Goal: Task Accomplishment & Management: Manage account settings

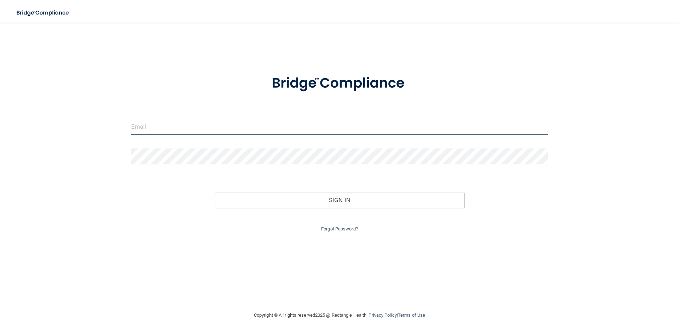
click at [249, 127] on input "email" at bounding box center [339, 127] width 417 height 16
type input "[PERSON_NAME][EMAIL_ADDRESS][DOMAIN_NAME]"
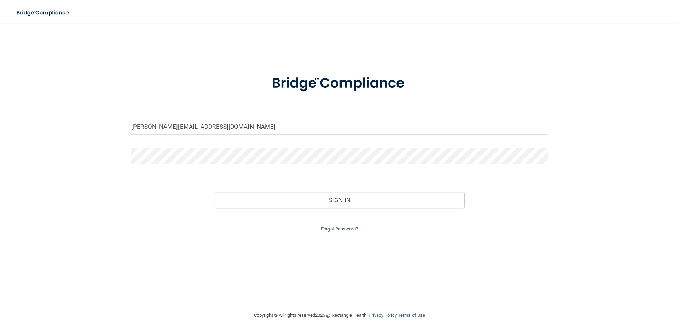
click at [215, 192] on button "Sign In" at bounding box center [340, 200] width 250 height 16
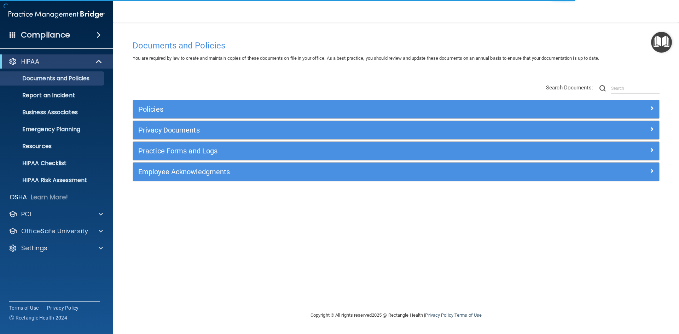
click at [189, 179] on div "Employee Acknowledgments" at bounding box center [396, 172] width 526 height 18
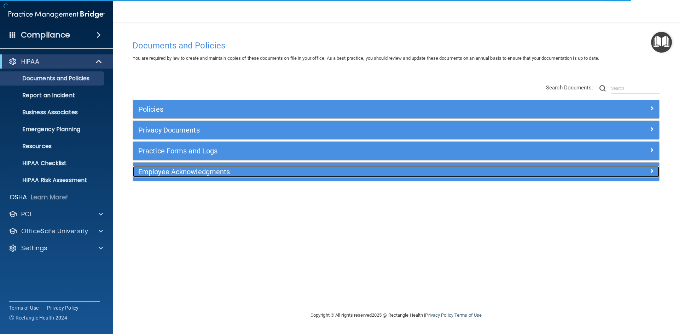
click at [189, 172] on h5 "Employee Acknowledgments" at bounding box center [330, 172] width 384 height 8
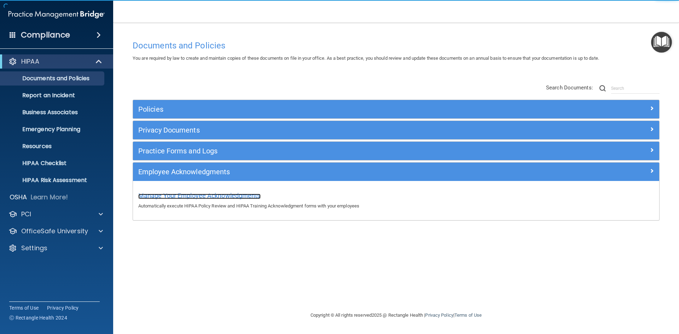
click at [187, 193] on span "Manage Your Employee Acknowledgments" at bounding box center [199, 195] width 122 height 7
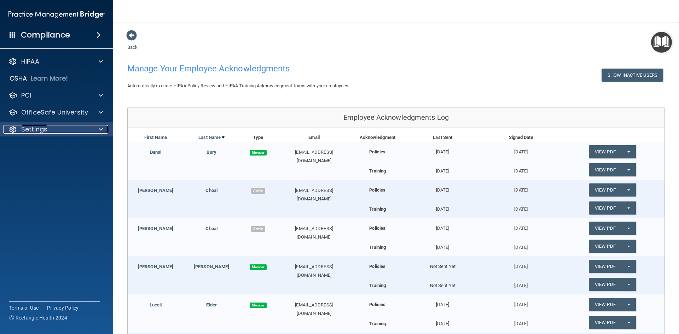
click at [33, 130] on p "Settings" at bounding box center [34, 129] width 26 height 8
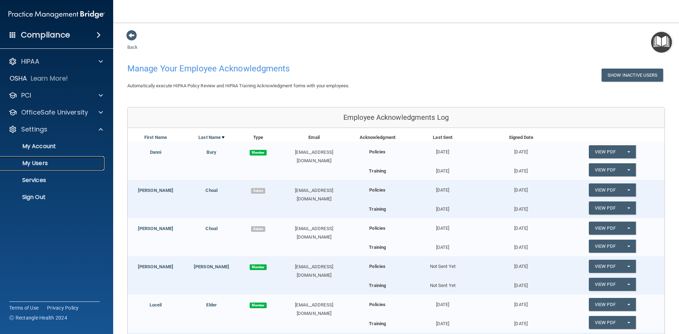
click at [51, 163] on p "My Users" at bounding box center [53, 163] width 97 height 7
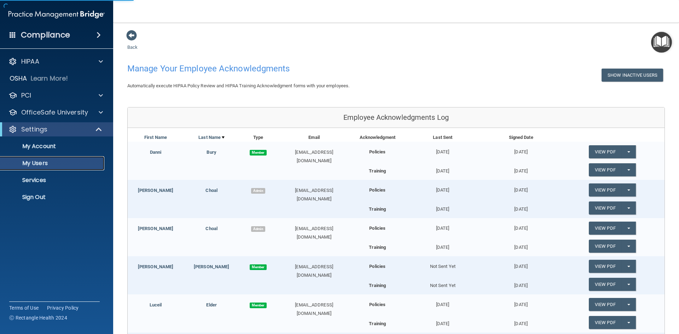
select select "20"
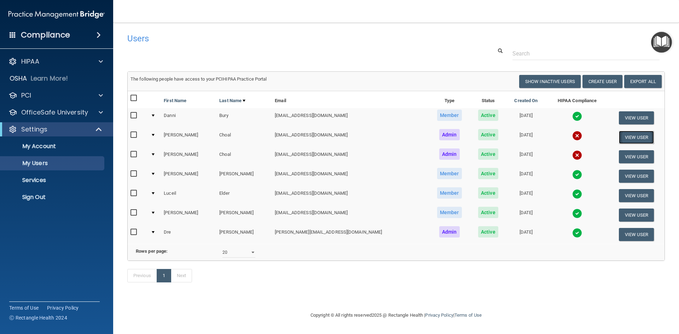
click at [623, 139] on button "View User" at bounding box center [636, 137] width 35 height 13
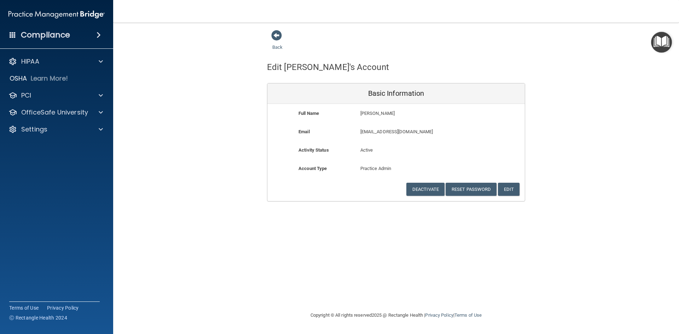
click at [584, 72] on div "Back Edit Ilene's Account Basic Information Full Name Ilene Choal Ilene Last Na…" at bounding box center [396, 116] width 538 height 172
click at [236, 93] on div "Back Edit Ilene's Account Basic Information Full Name Ilene Choal Ilene Last Na…" at bounding box center [396, 116] width 538 height 172
click at [56, 60] on div "HIPAA" at bounding box center [47, 61] width 88 height 8
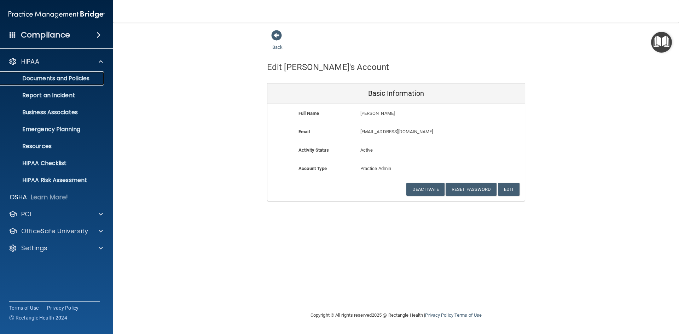
click at [52, 81] on p "Documents and Policies" at bounding box center [53, 78] width 97 height 7
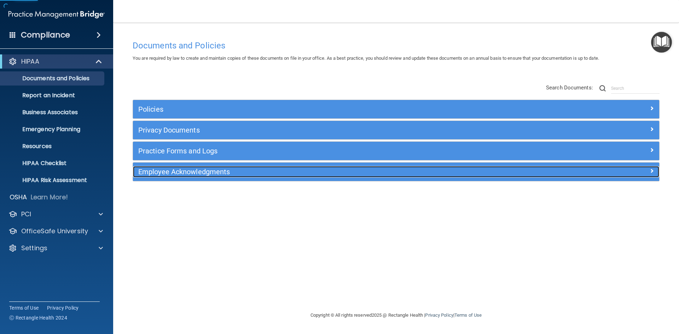
click at [204, 173] on h5 "Employee Acknowledgments" at bounding box center [330, 172] width 384 height 8
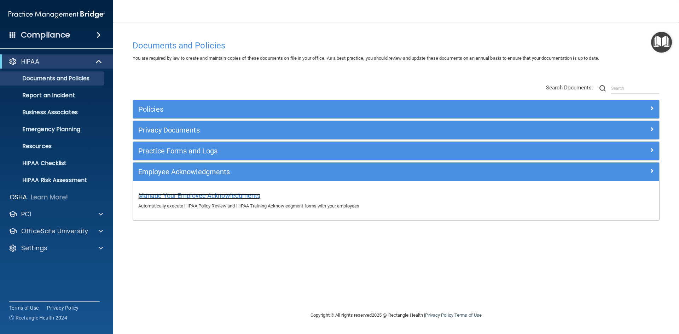
click at [196, 198] on span "Manage Your Employee Acknowledgments" at bounding box center [199, 195] width 122 height 7
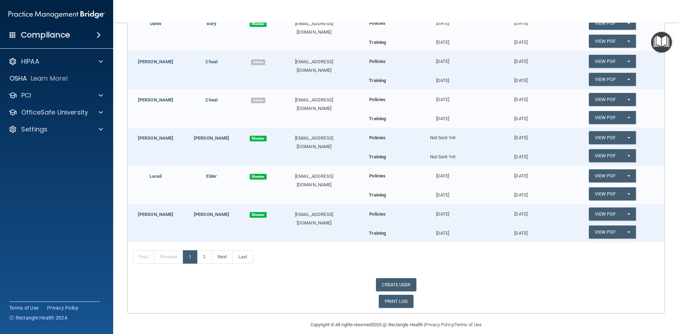
scroll to position [137, 0]
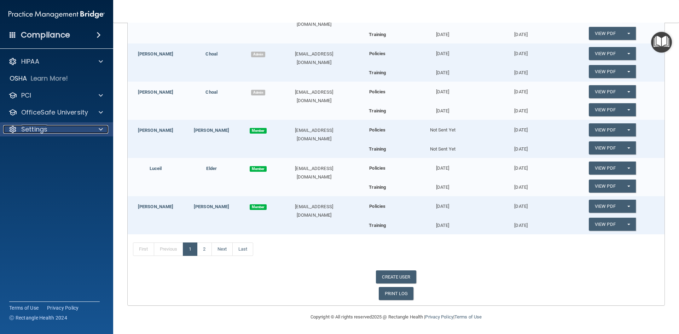
click at [27, 131] on p "Settings" at bounding box center [34, 129] width 26 height 8
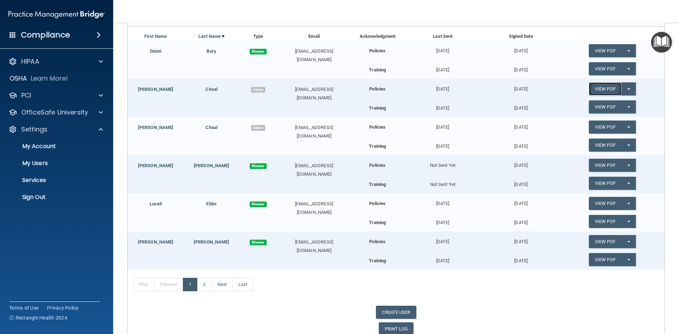
click at [596, 91] on link "View PDF" at bounding box center [605, 88] width 33 height 13
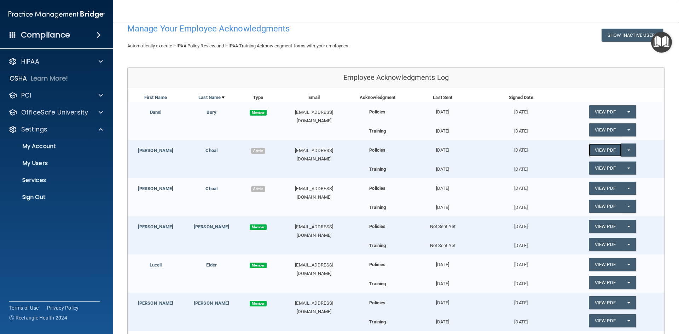
scroll to position [0, 0]
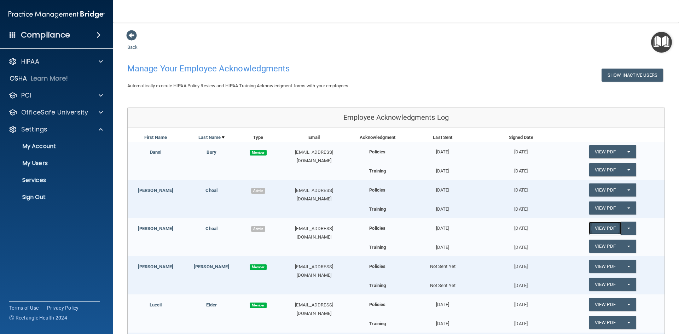
click at [594, 228] on link "View PDF" at bounding box center [605, 228] width 33 height 13
click at [25, 134] on div "Settings" at bounding box center [57, 129] width 114 height 14
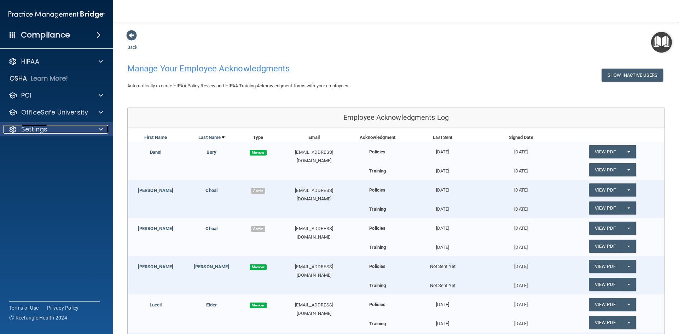
click at [37, 131] on p "Settings" at bounding box center [34, 129] width 26 height 8
